Goal: Task Accomplishment & Management: Use online tool/utility

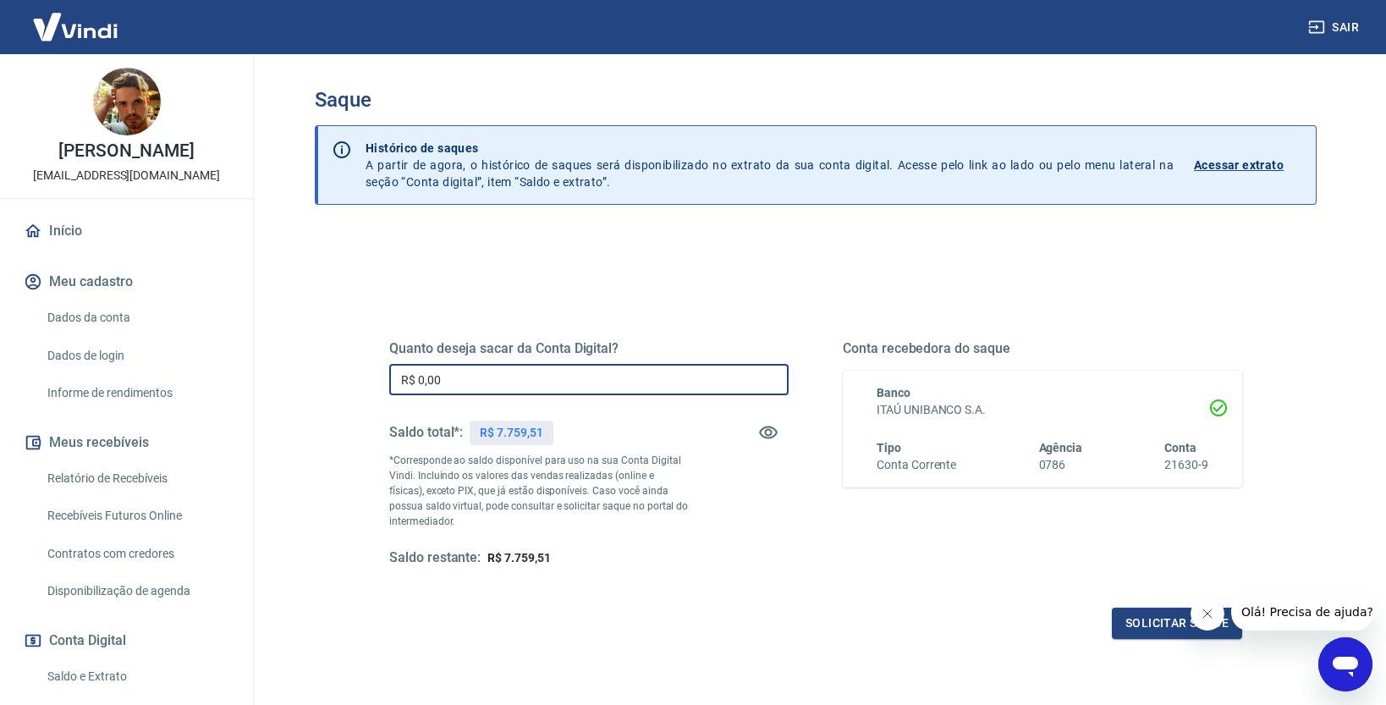
click at [454, 377] on input "R$ 0,00" at bounding box center [588, 379] width 399 height 31
type input "R$ 7.759,51"
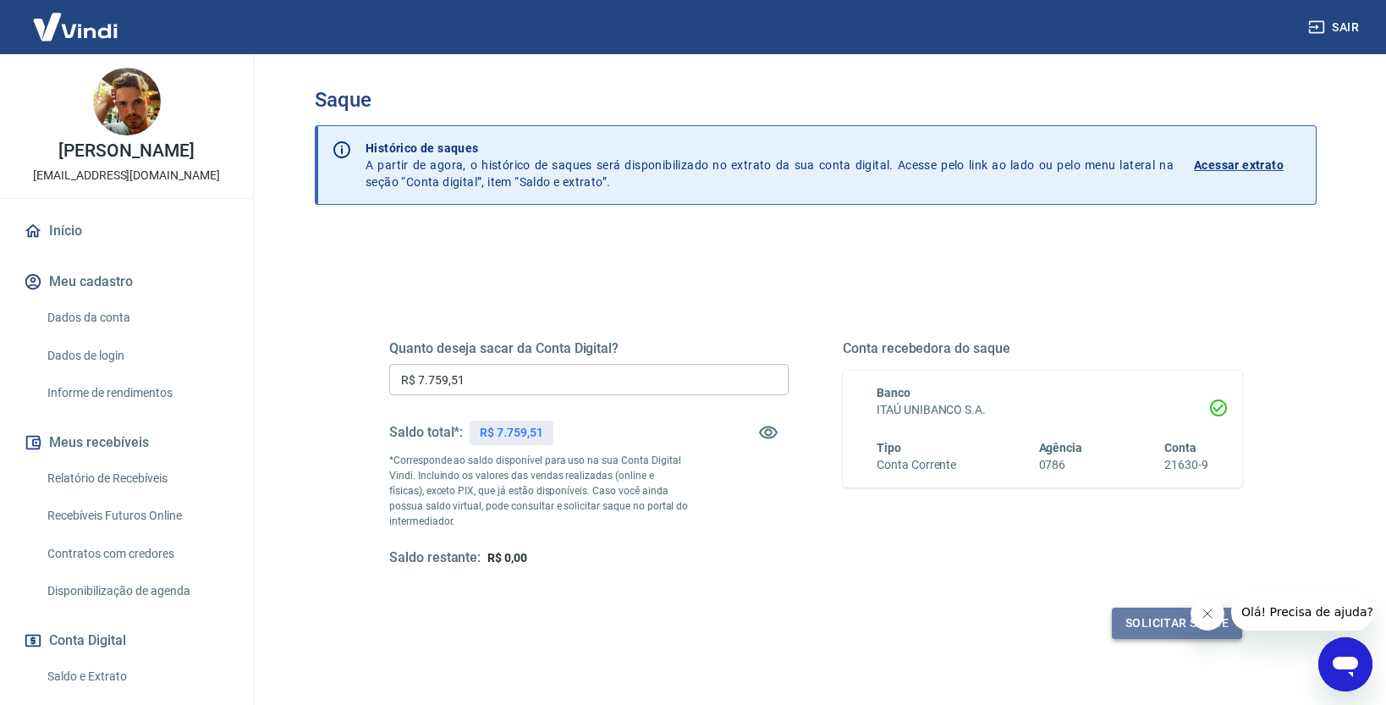
click at [1163, 624] on button "Solicitar saque" at bounding box center [1177, 623] width 130 height 31
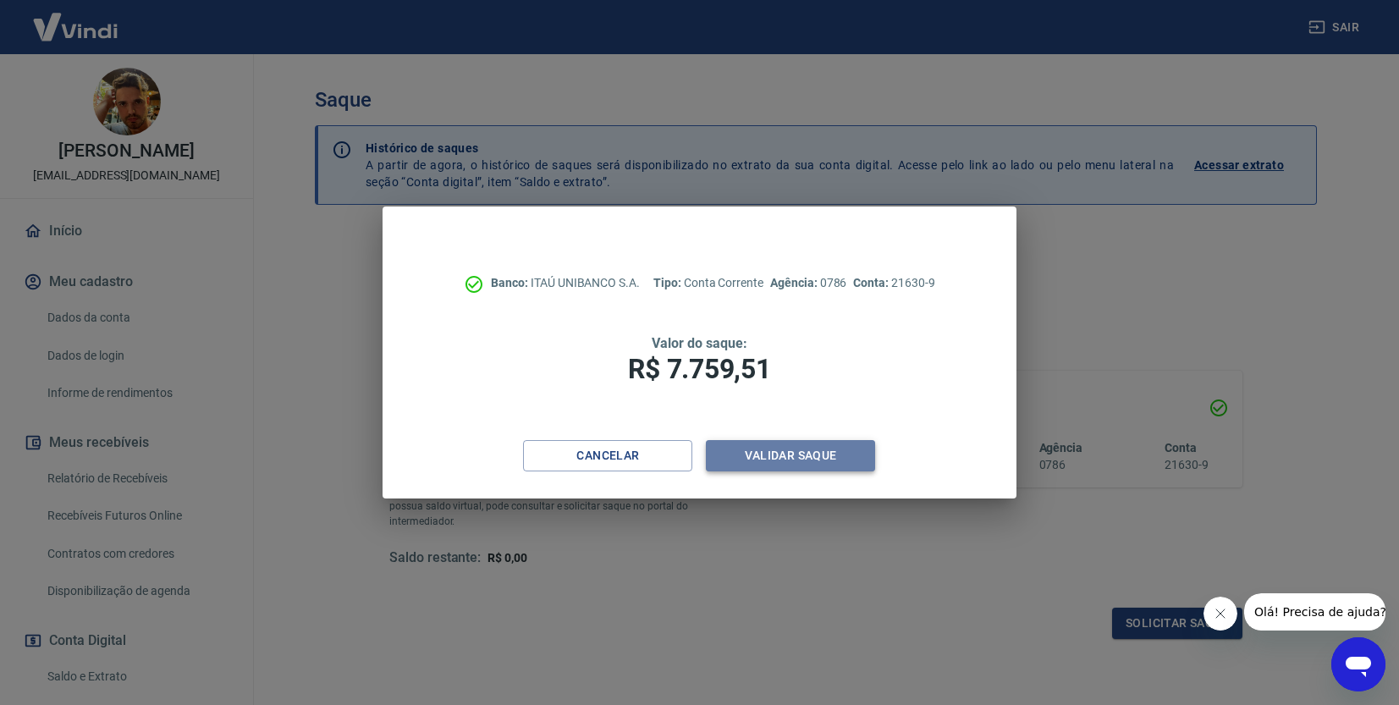
click at [795, 457] on button "Validar saque" at bounding box center [790, 455] width 169 height 31
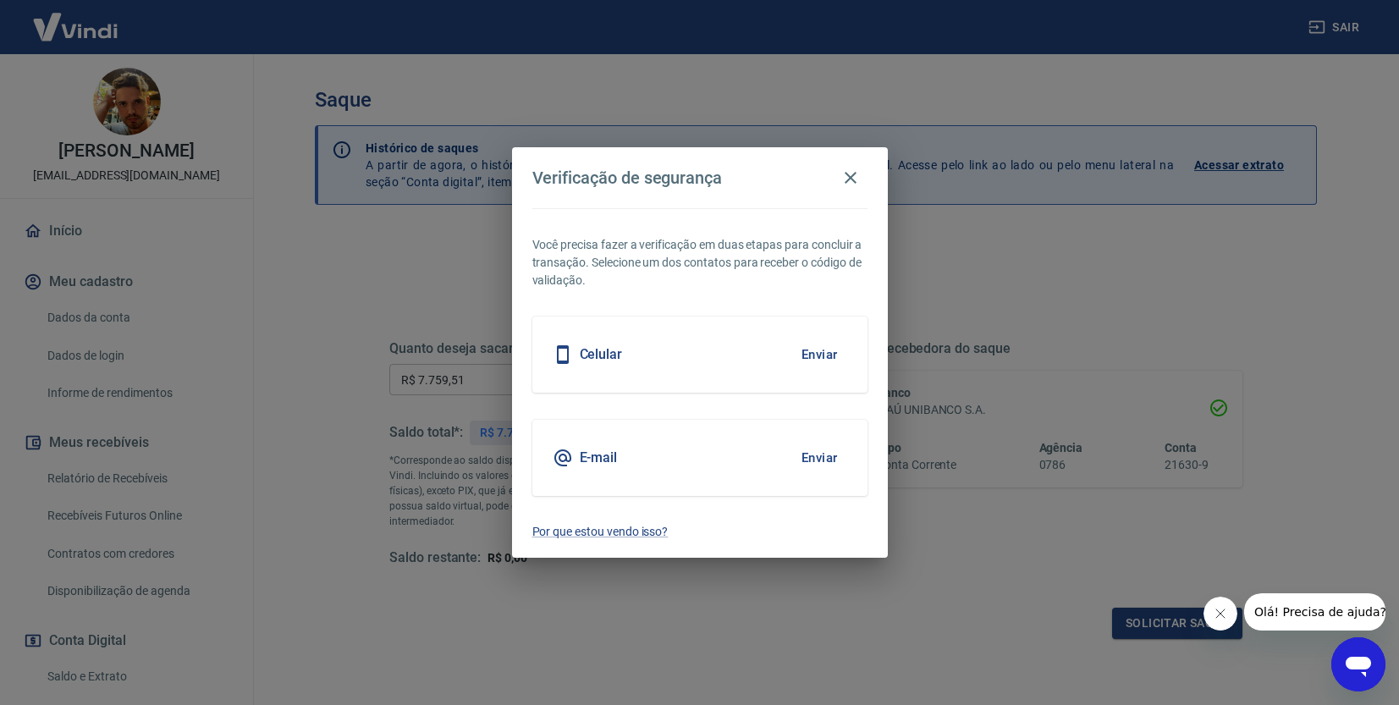
click at [679, 352] on div "Celular Enviar" at bounding box center [699, 354] width 335 height 76
click at [816, 356] on button "Enviar" at bounding box center [819, 355] width 55 height 36
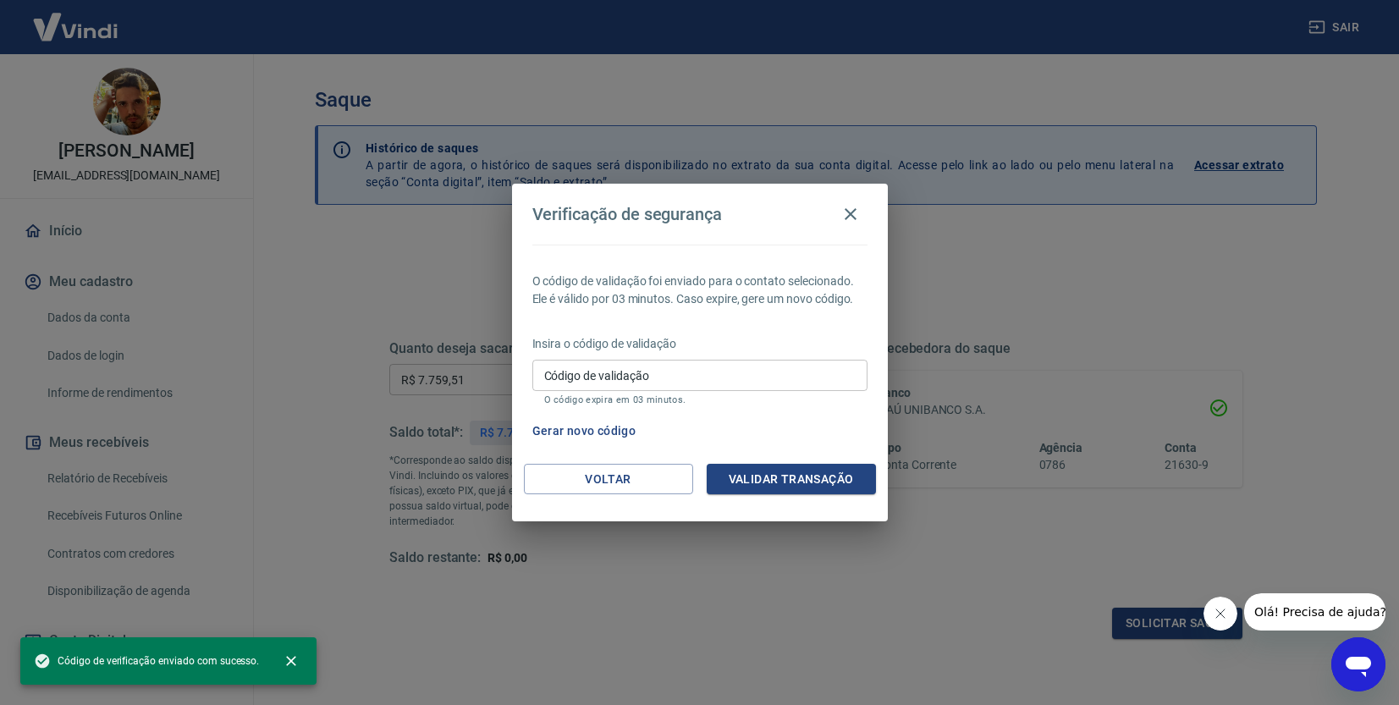
click at [620, 360] on div "Código de validação Código de validação O código expira em 03 minutos." at bounding box center [699, 383] width 335 height 46
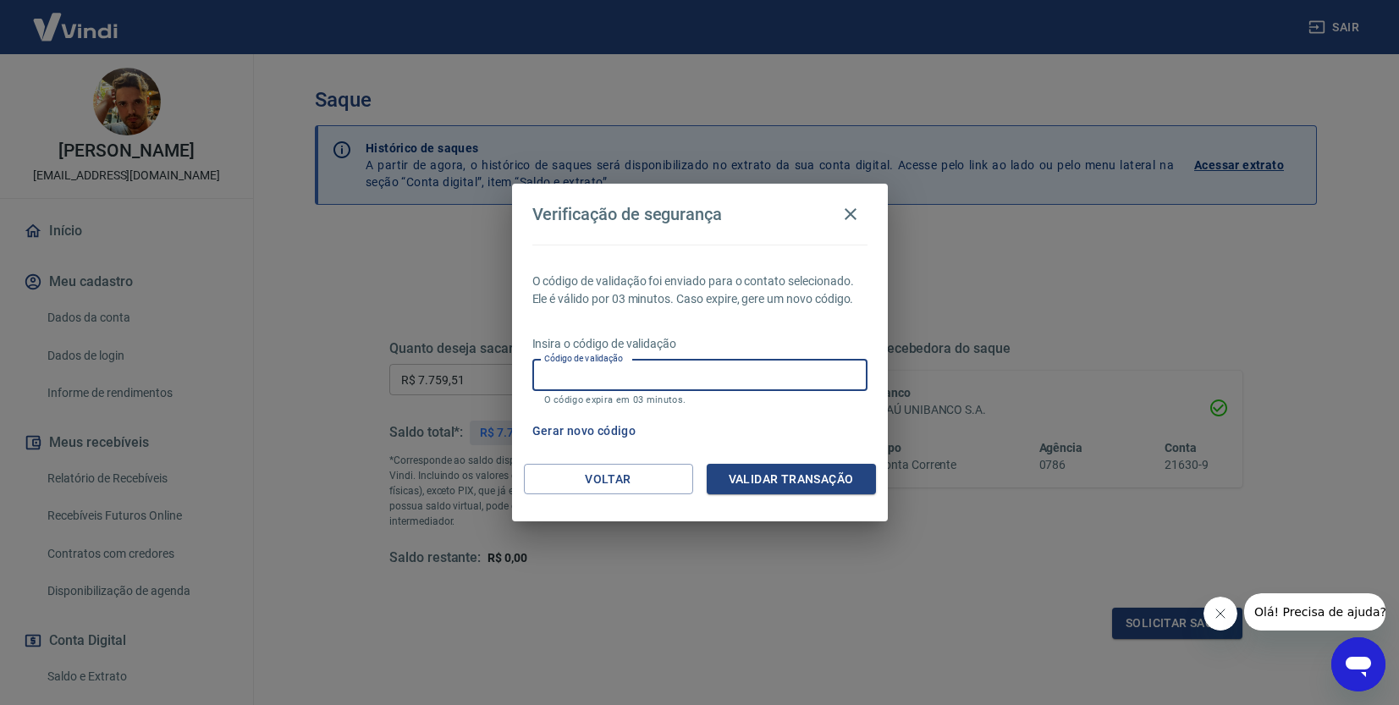
click at [665, 301] on p "O código de validação foi enviado para o contato selecionado. Ele é válido por …" at bounding box center [699, 290] width 335 height 36
click at [608, 381] on input "Código de validação" at bounding box center [699, 375] width 335 height 31
type input "406097"
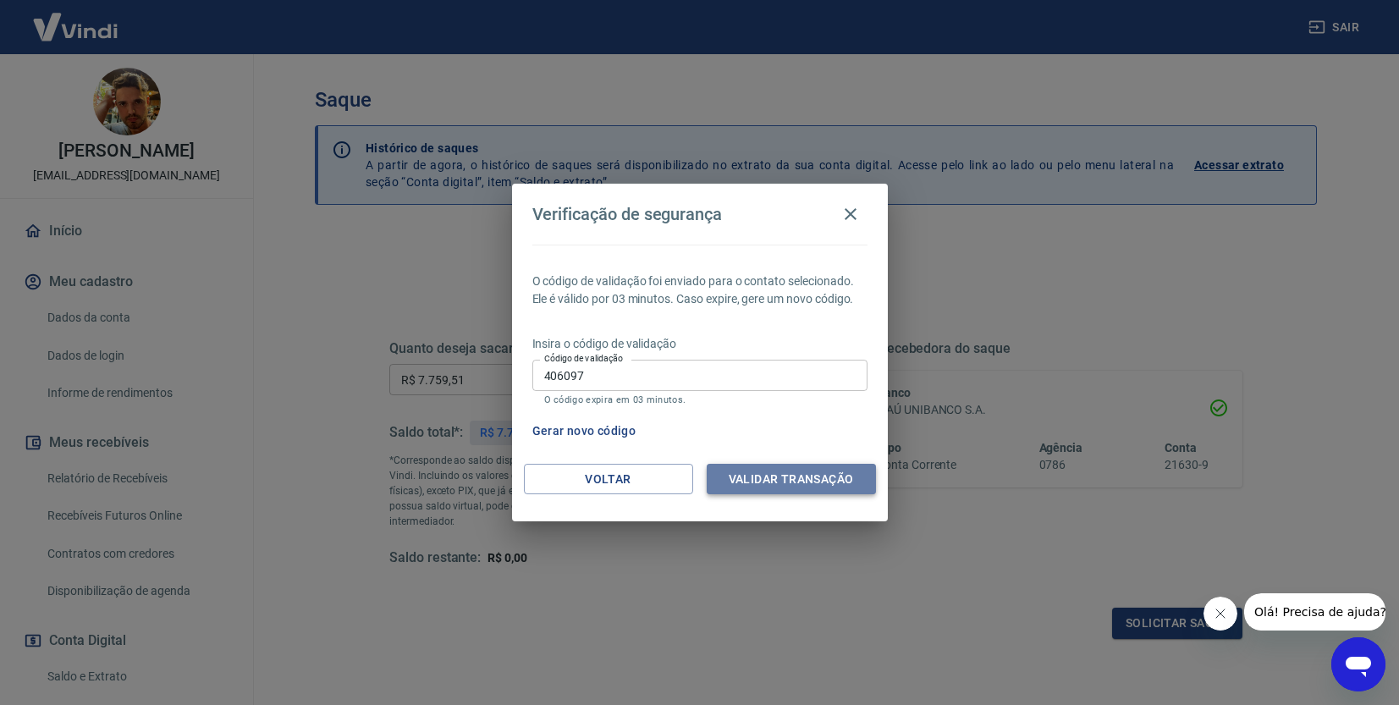
click at [756, 487] on button "Validar transação" at bounding box center [791, 479] width 169 height 31
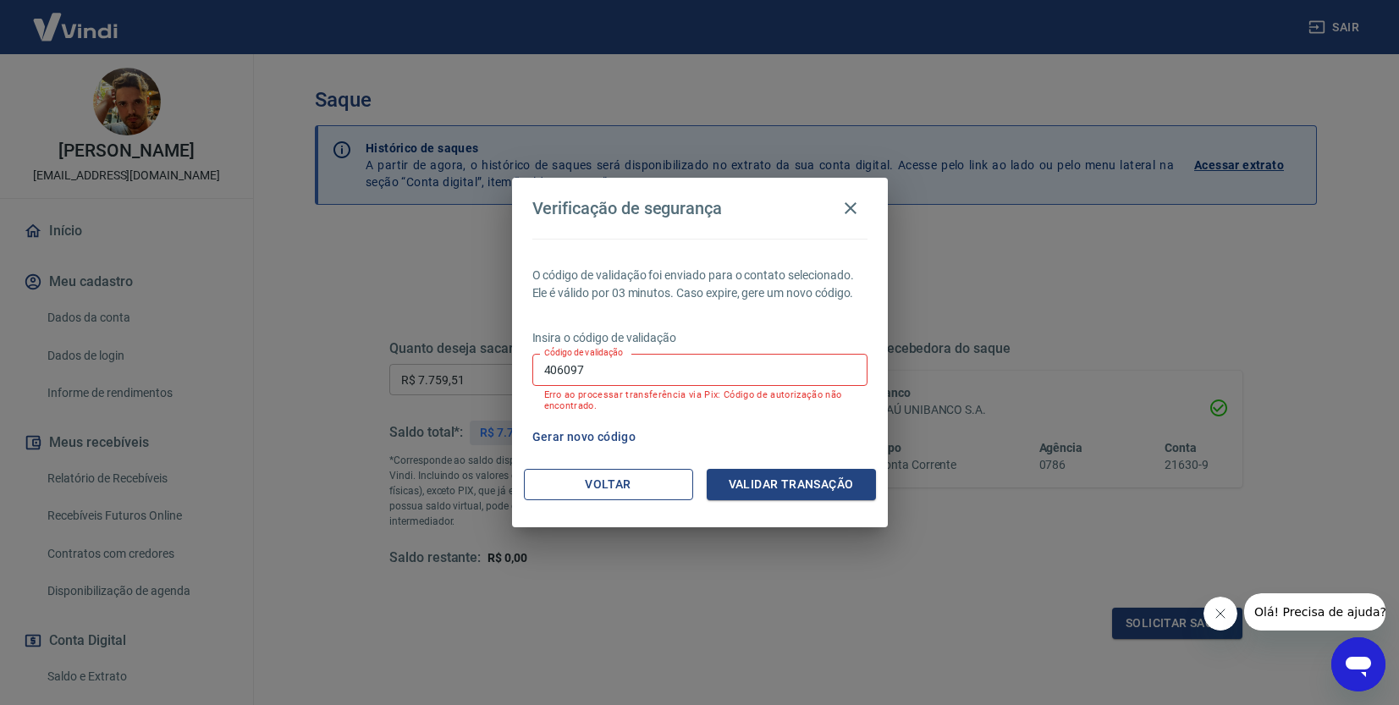
click at [579, 481] on button "Voltar" at bounding box center [608, 484] width 169 height 31
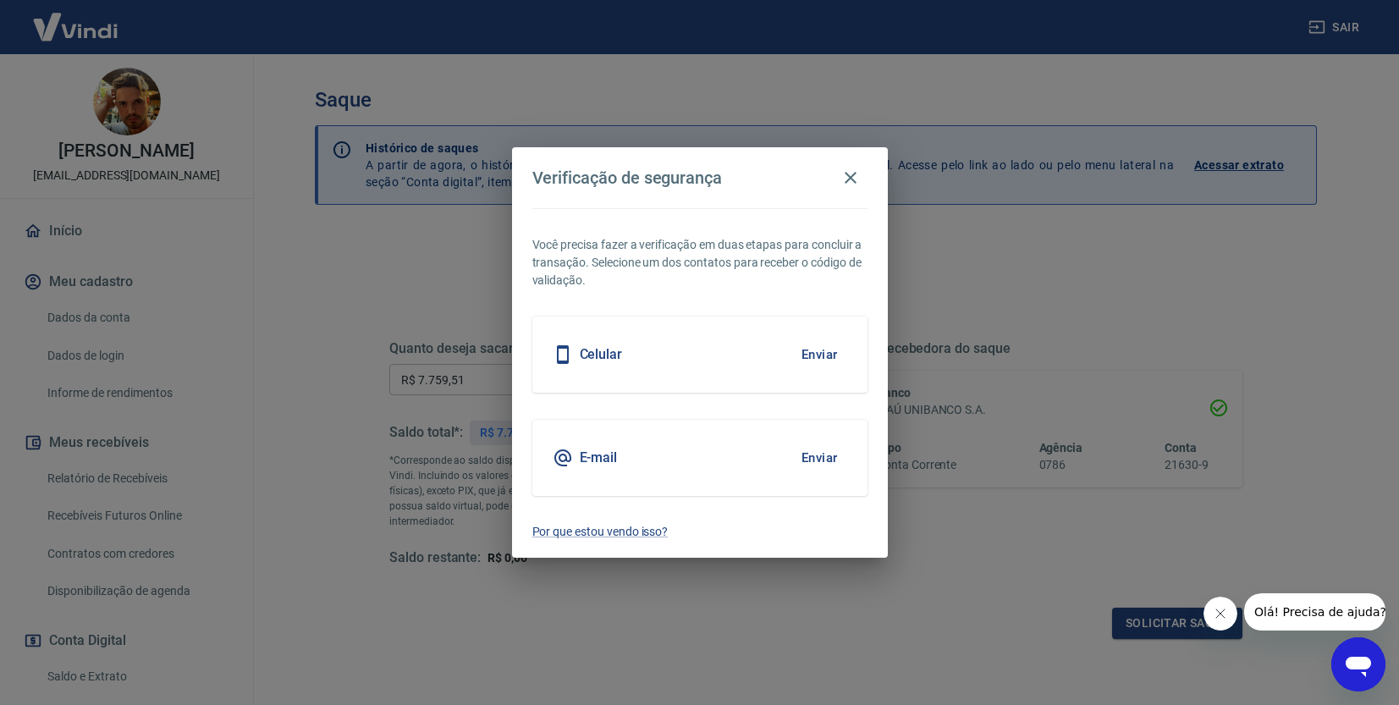
click at [632, 468] on div "E-mail Enviar" at bounding box center [699, 458] width 335 height 76
click at [806, 461] on button "Enviar" at bounding box center [819, 458] width 55 height 36
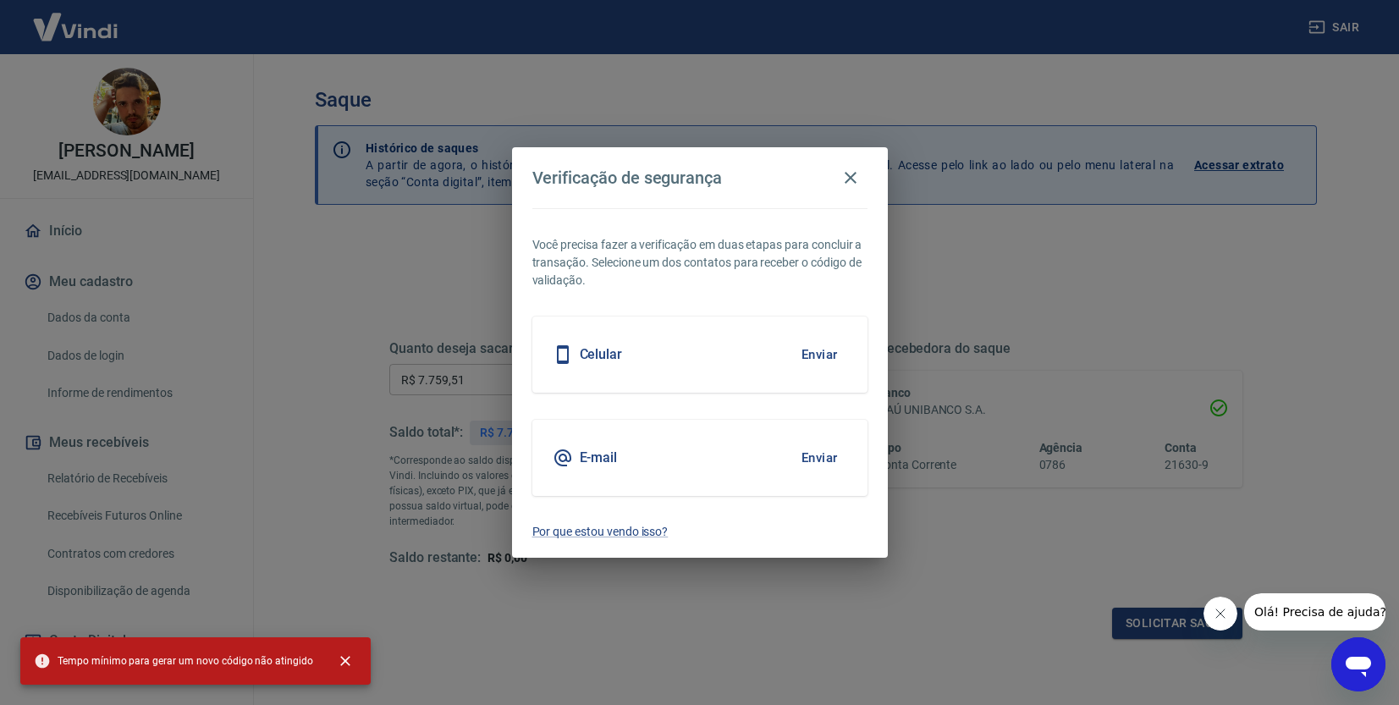
click at [586, 463] on h5 "E-mail" at bounding box center [599, 457] width 38 height 17
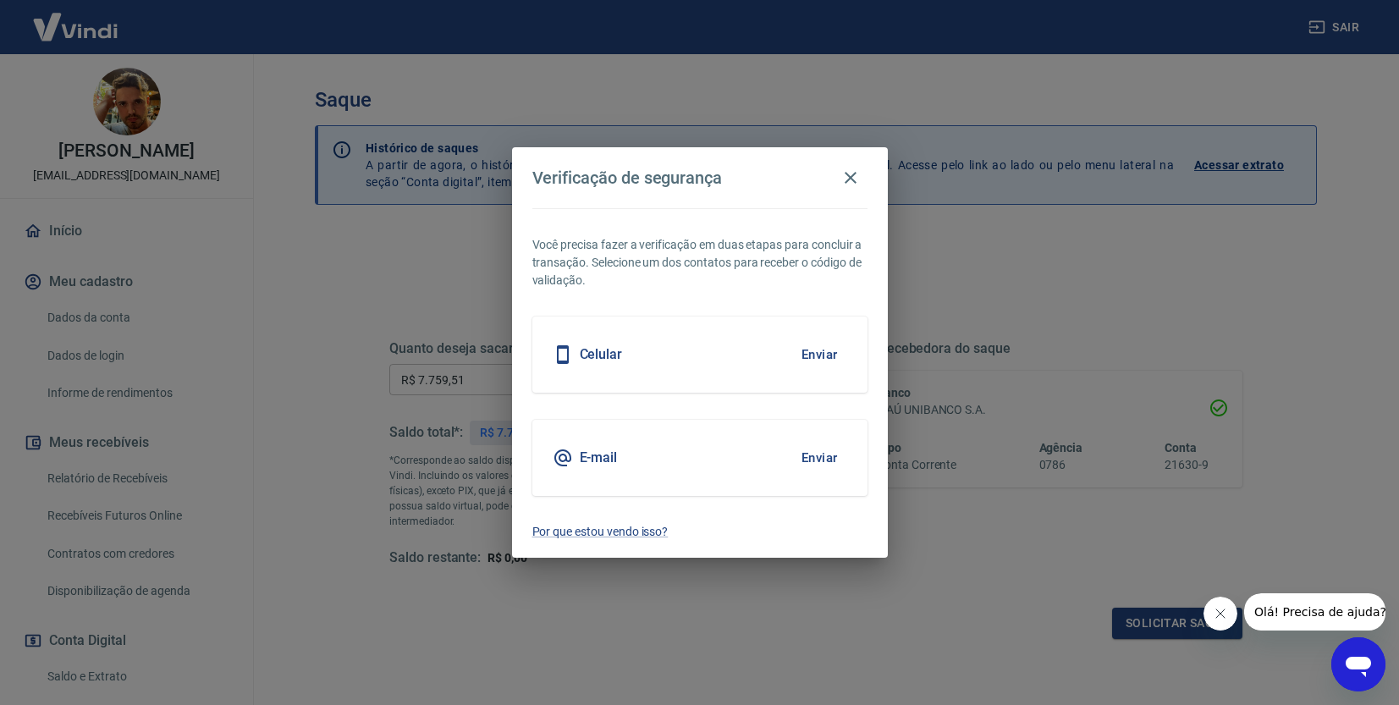
click at [680, 454] on div "E-mail Enviar" at bounding box center [699, 458] width 335 height 76
click at [819, 452] on button "Enviar" at bounding box center [819, 458] width 55 height 36
click at [800, 463] on button "Enviar" at bounding box center [819, 458] width 55 height 36
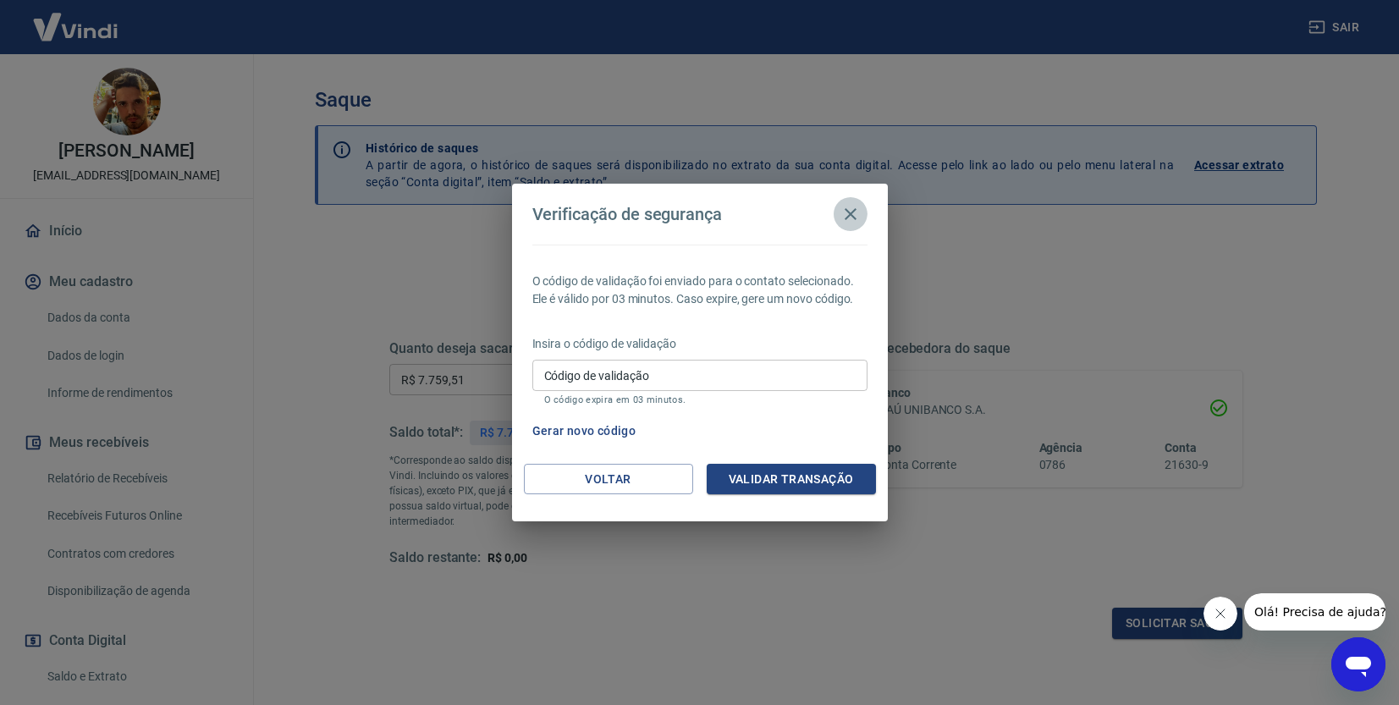
click at [848, 212] on icon "button" at bounding box center [850, 214] width 12 height 12
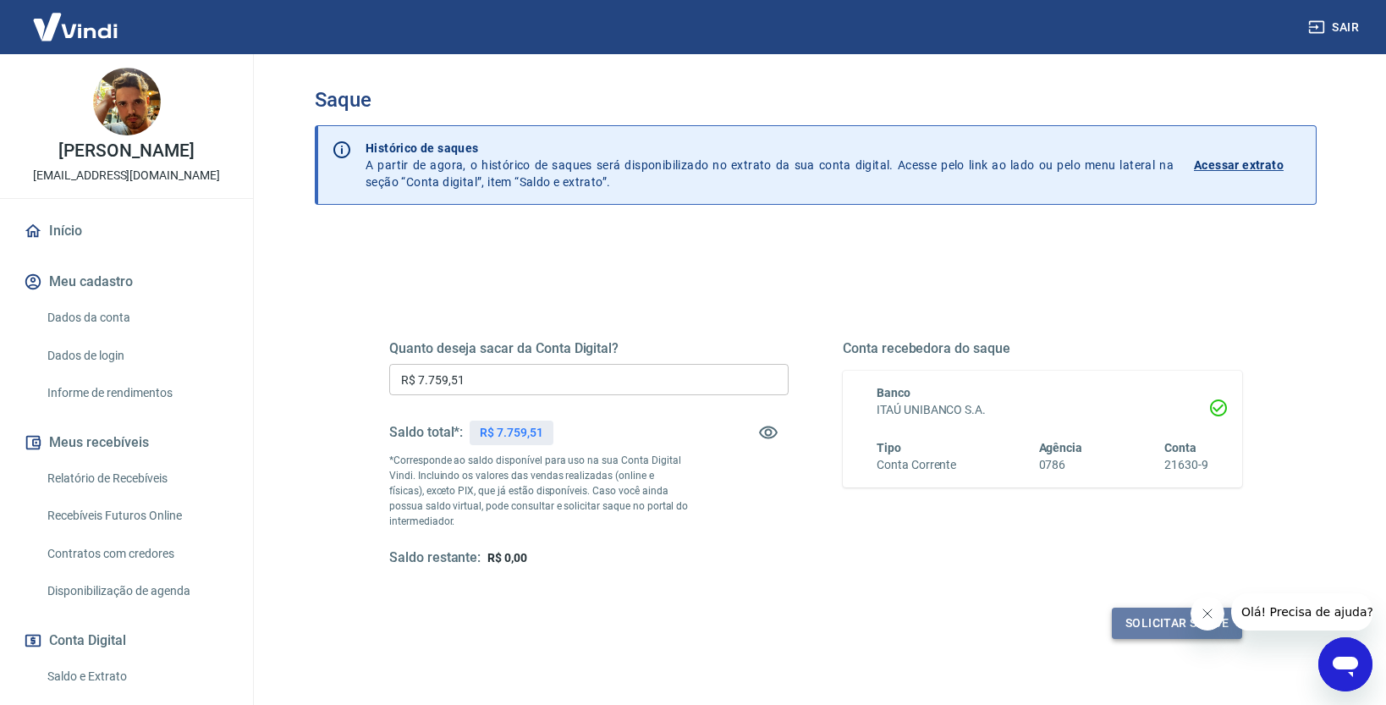
click at [1149, 624] on button "Solicitar saque" at bounding box center [1177, 623] width 130 height 31
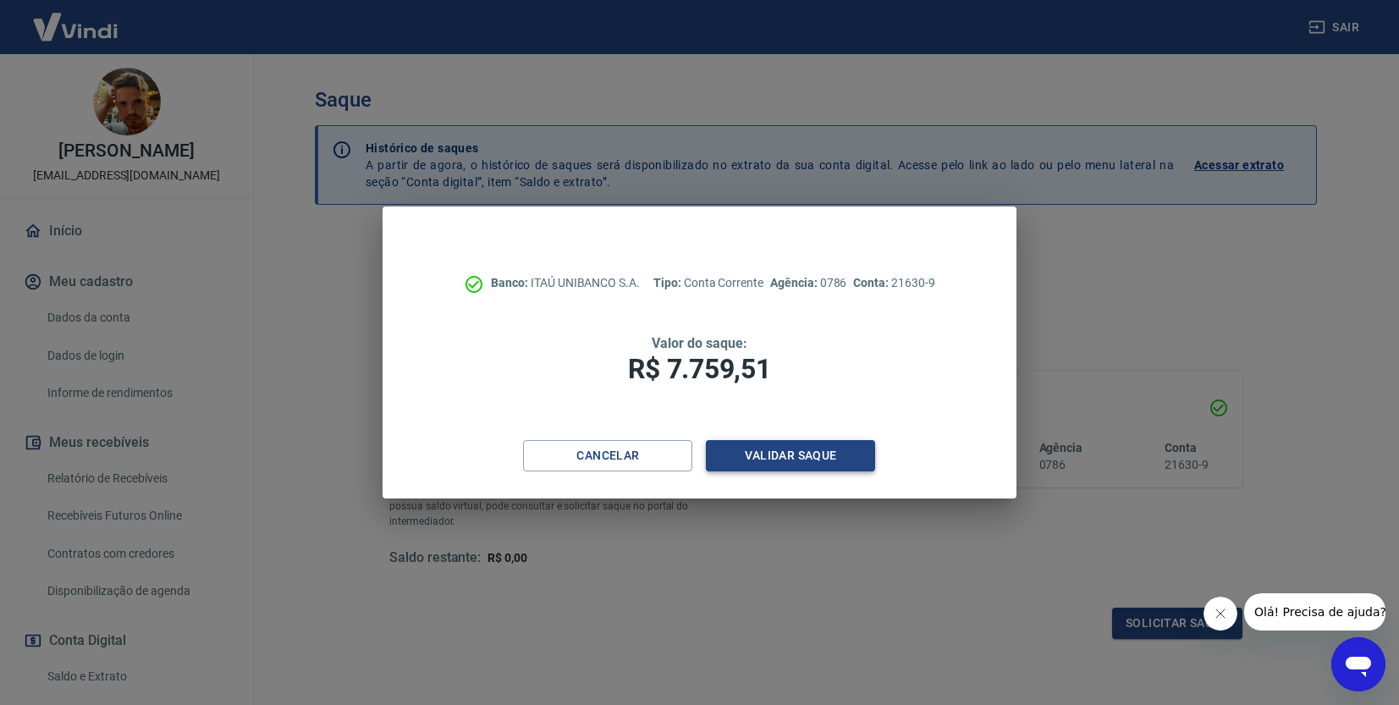
click at [760, 457] on button "Validar saque" at bounding box center [790, 455] width 169 height 31
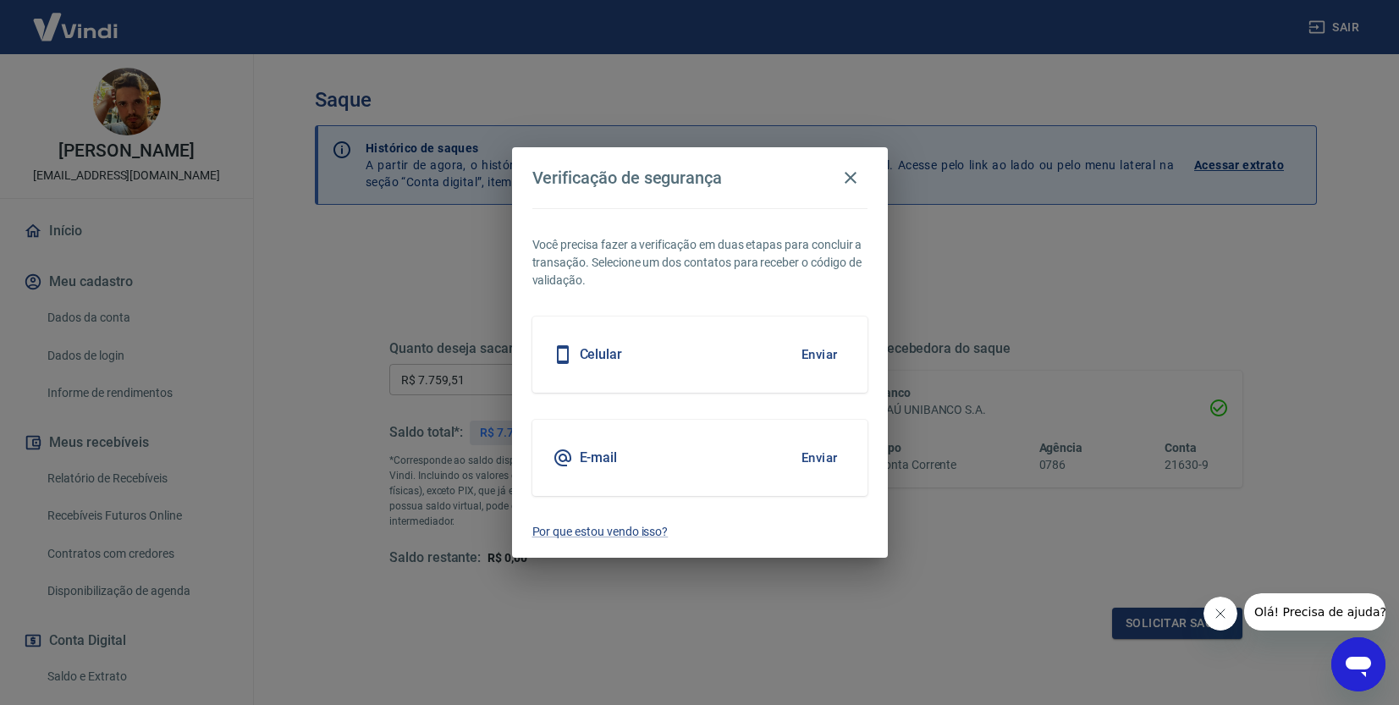
click at [826, 355] on button "Enviar" at bounding box center [819, 355] width 55 height 36
click at [648, 352] on div "Celular Enviar" at bounding box center [699, 354] width 335 height 76
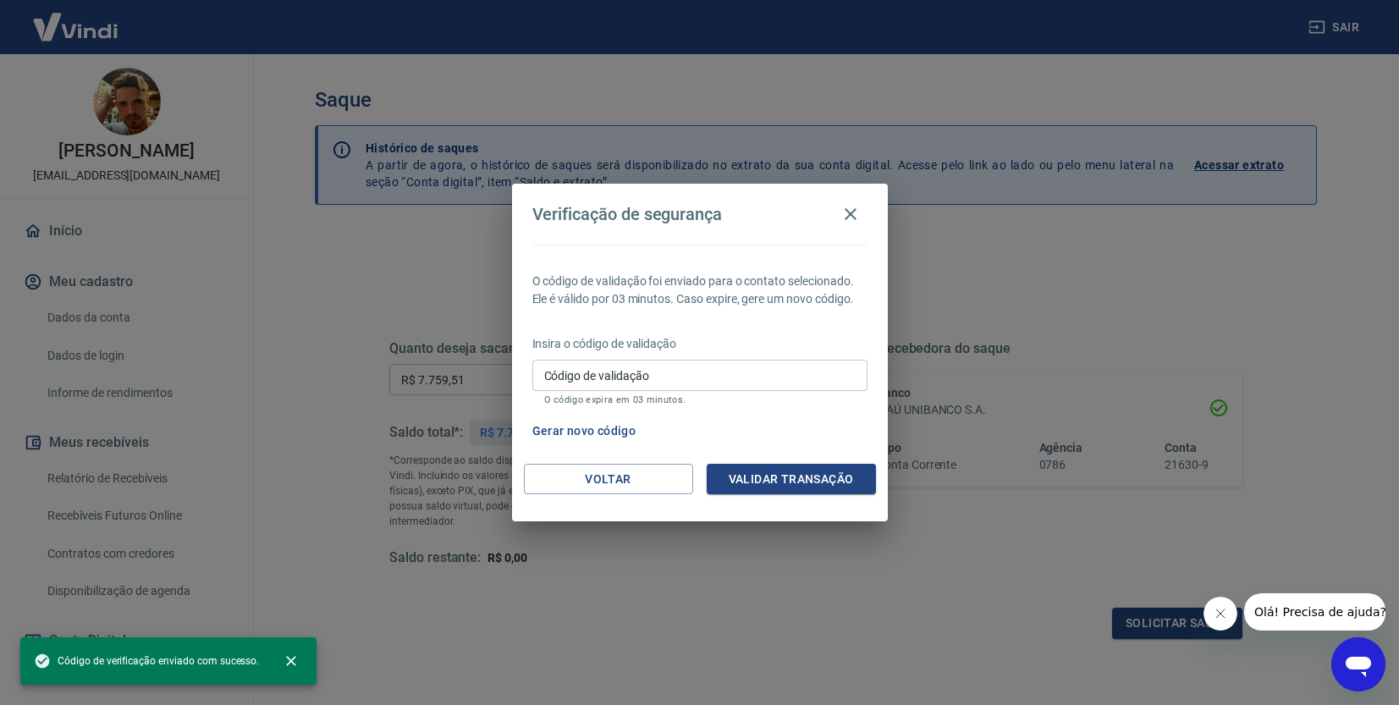
click at [644, 380] on input "Código de validação" at bounding box center [699, 375] width 335 height 31
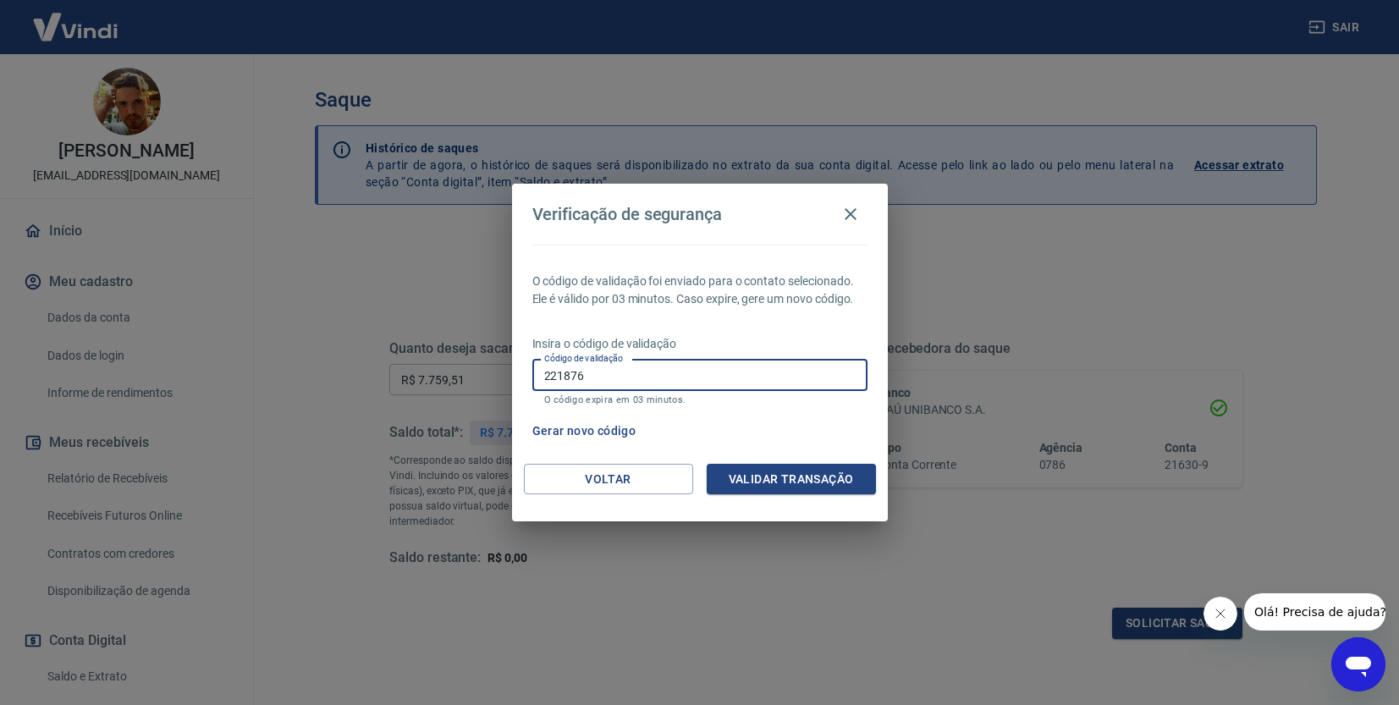
type input "221876"
click at [795, 482] on button "Validar transação" at bounding box center [791, 479] width 169 height 31
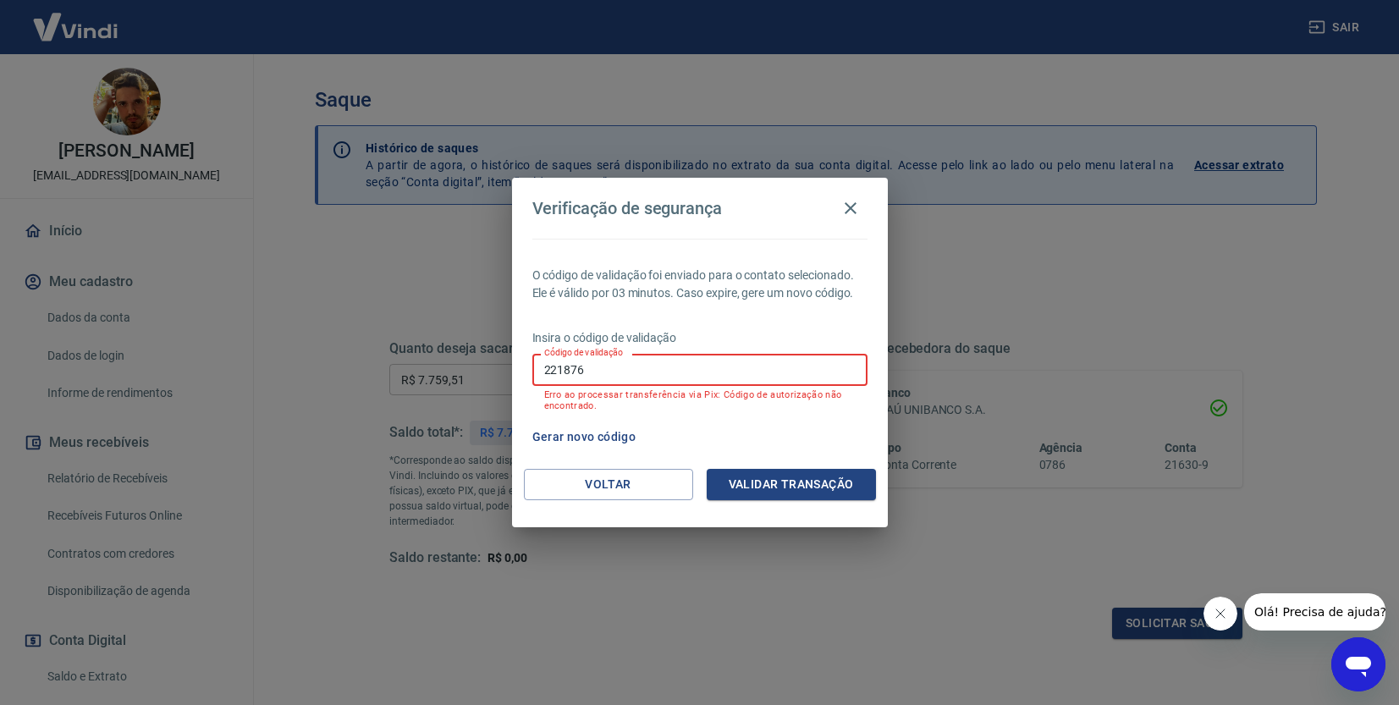
drag, startPoint x: 586, startPoint y: 364, endPoint x: 380, endPoint y: 343, distance: 207.5
click at [380, 345] on div "Verificação de segurança O código de validação foi enviado para o contato selec…" at bounding box center [699, 352] width 1399 height 705
type input "261020"
click at [791, 492] on button "Validar transação" at bounding box center [791, 484] width 169 height 31
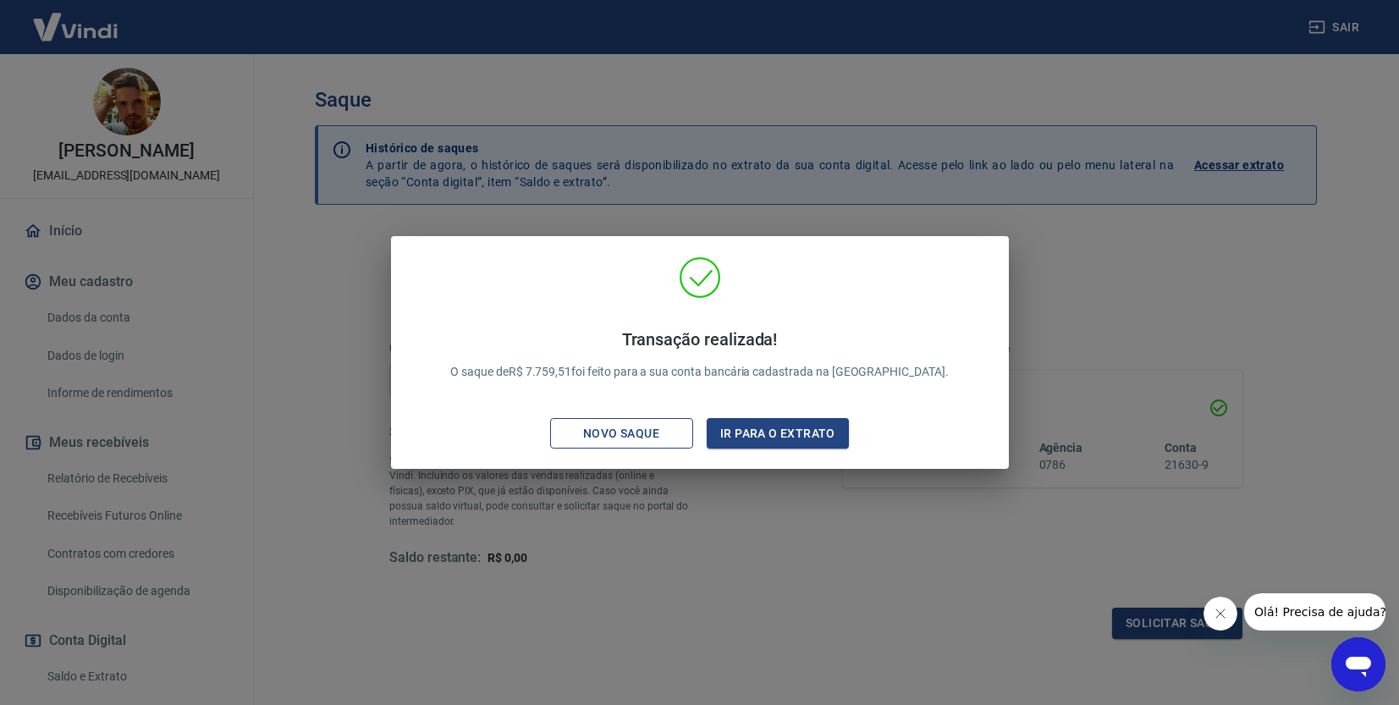
click at [628, 428] on div "Novo saque" at bounding box center [621, 433] width 117 height 21
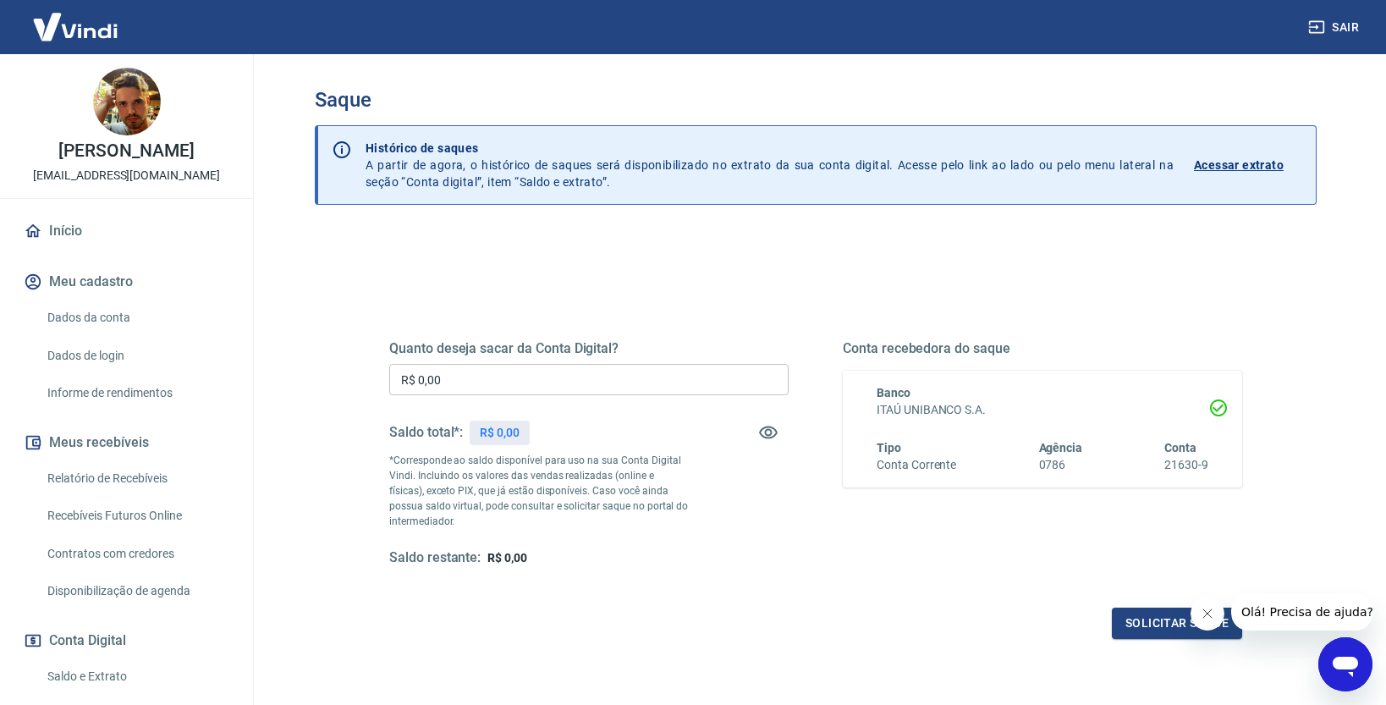
scroll to position [131, 0]
